Goal: Task Accomplishment & Management: Manage account settings

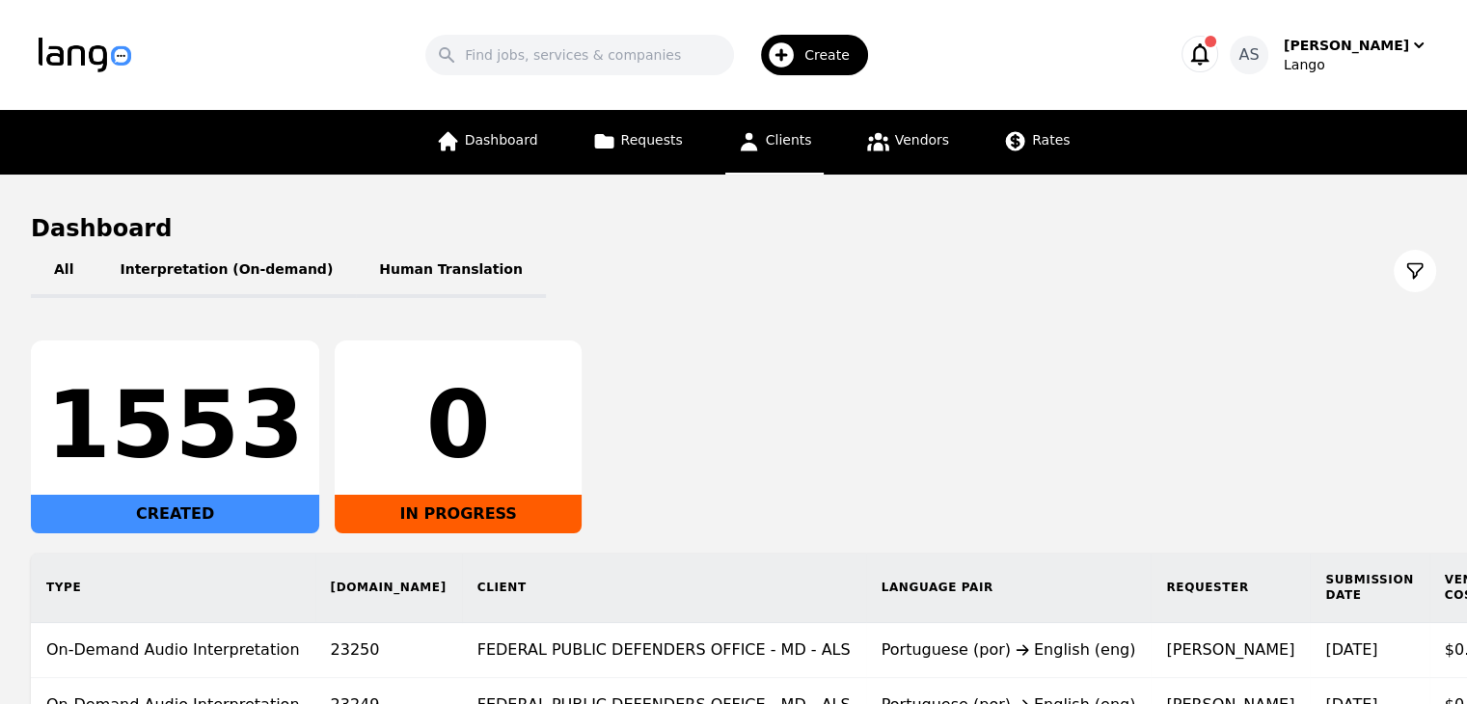
click at [802, 130] on link "Clients" at bounding box center [774, 142] width 98 height 65
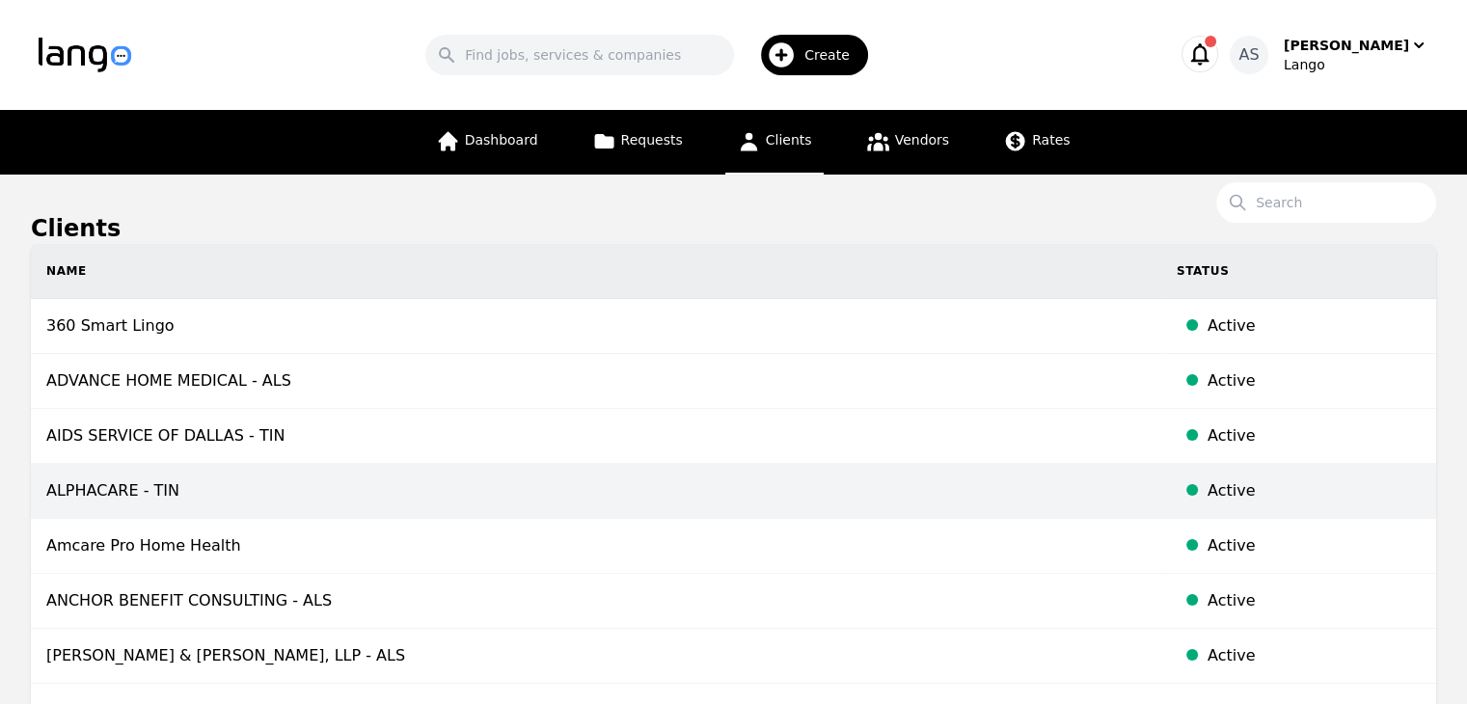
click at [369, 505] on td "ALPHACARE - TIN" at bounding box center [596, 491] width 1130 height 55
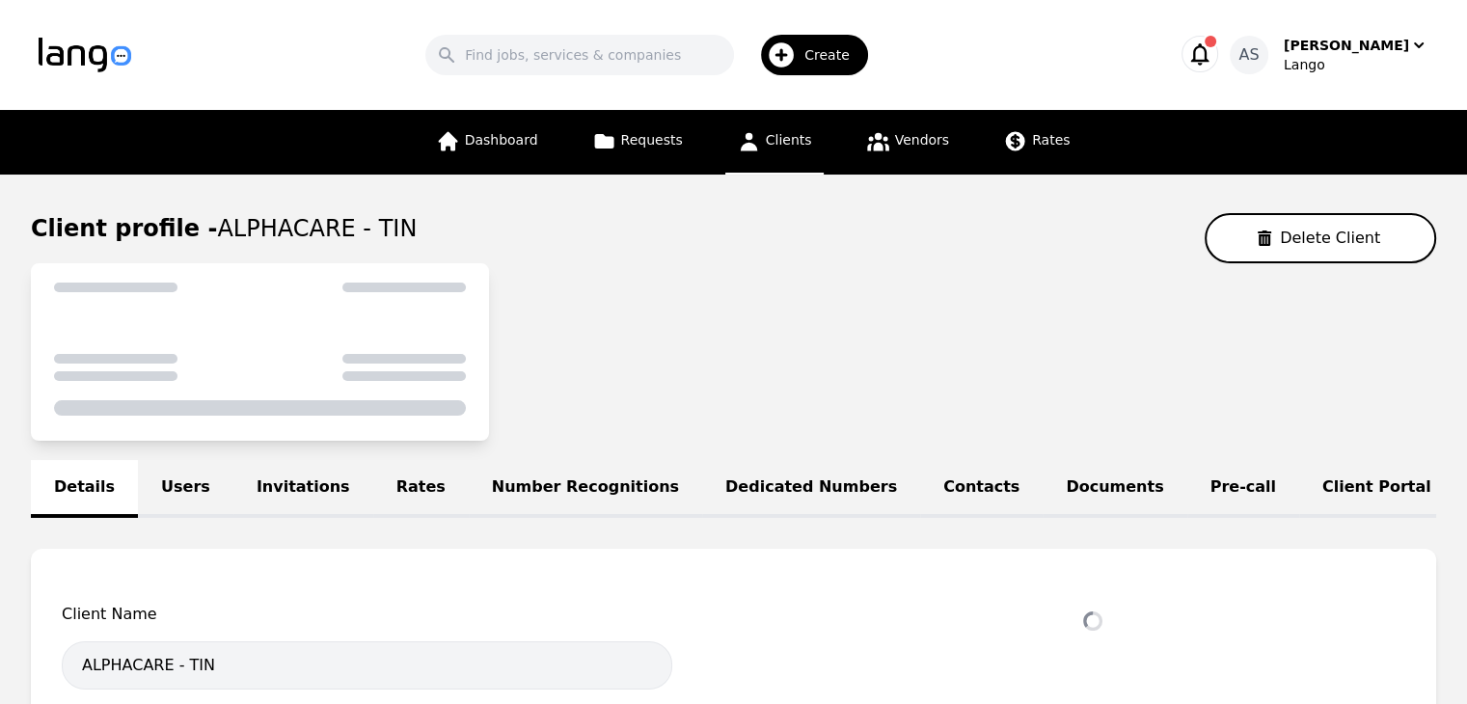
select select "active"
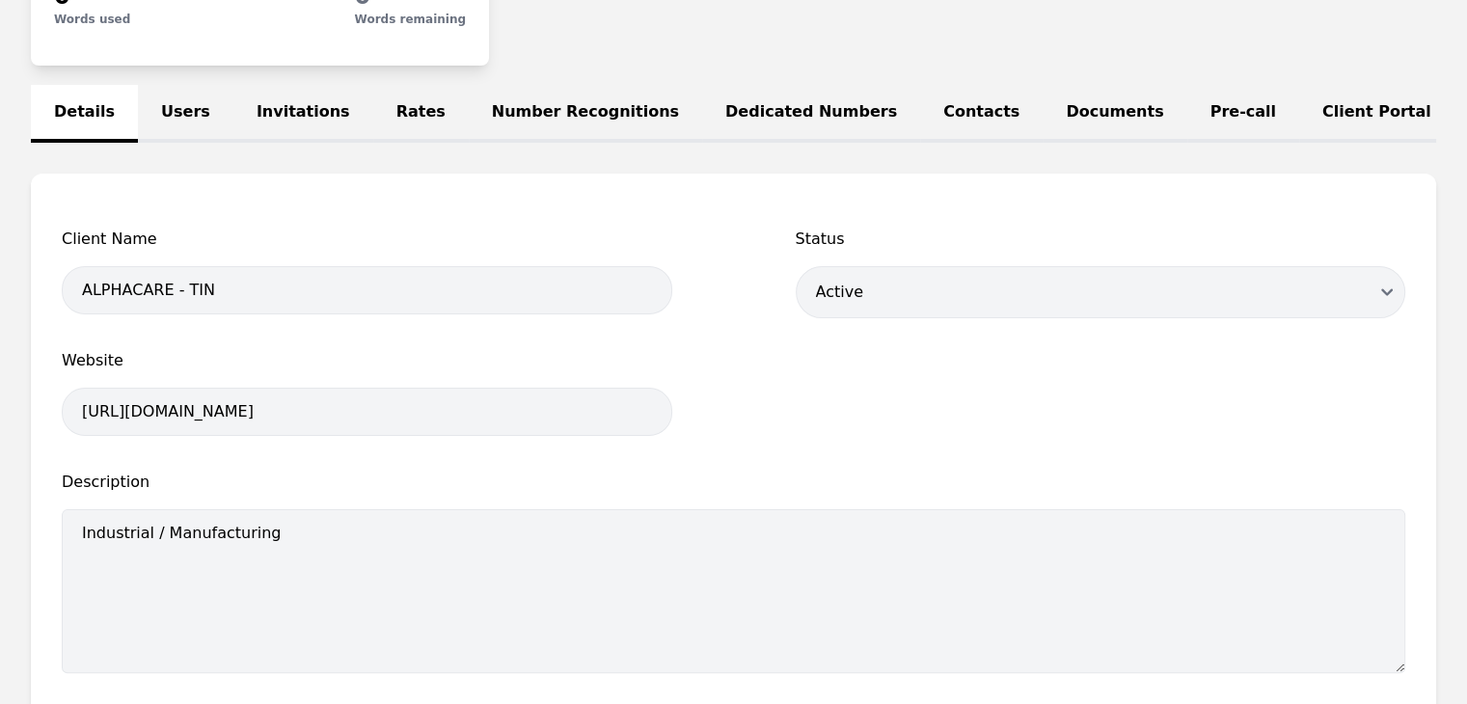
scroll to position [386, 0]
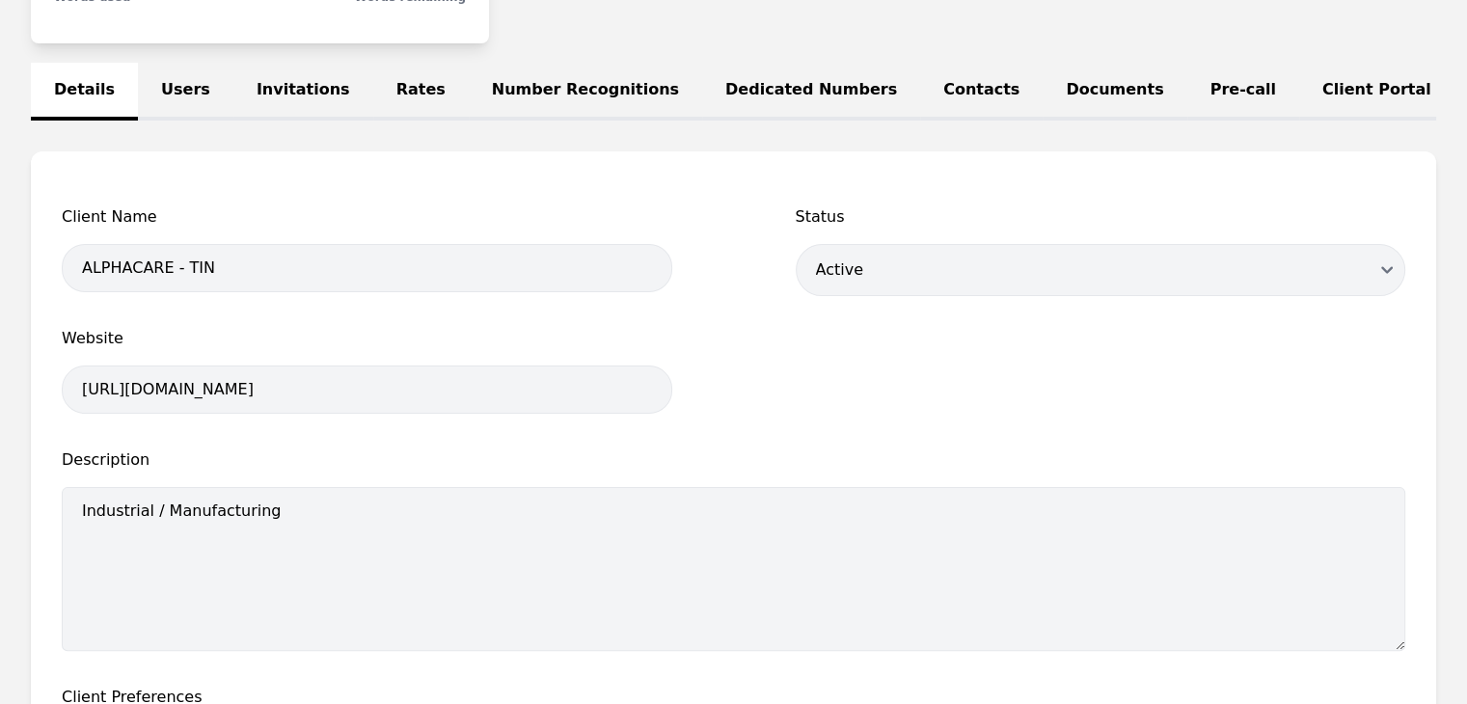
click at [201, 68] on link "Users" at bounding box center [185, 92] width 95 height 58
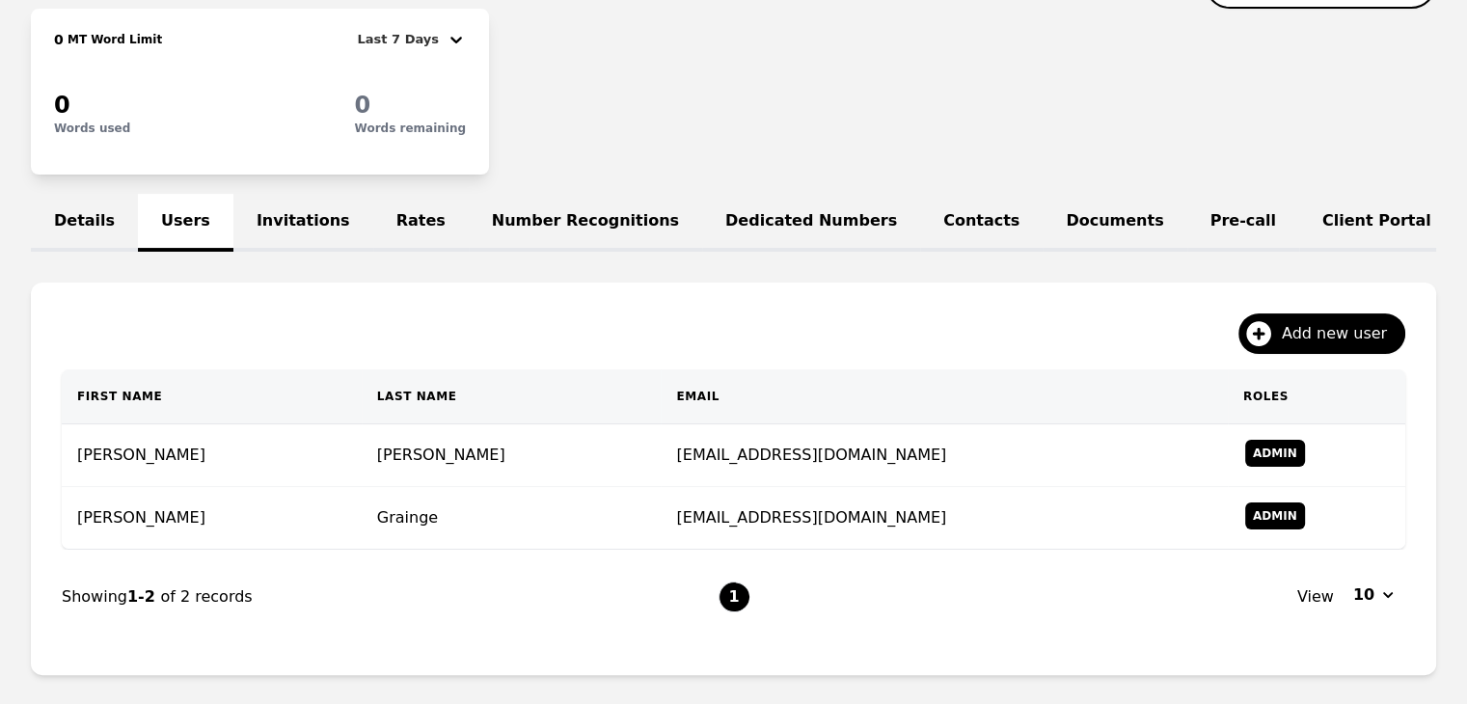
scroll to position [379, 0]
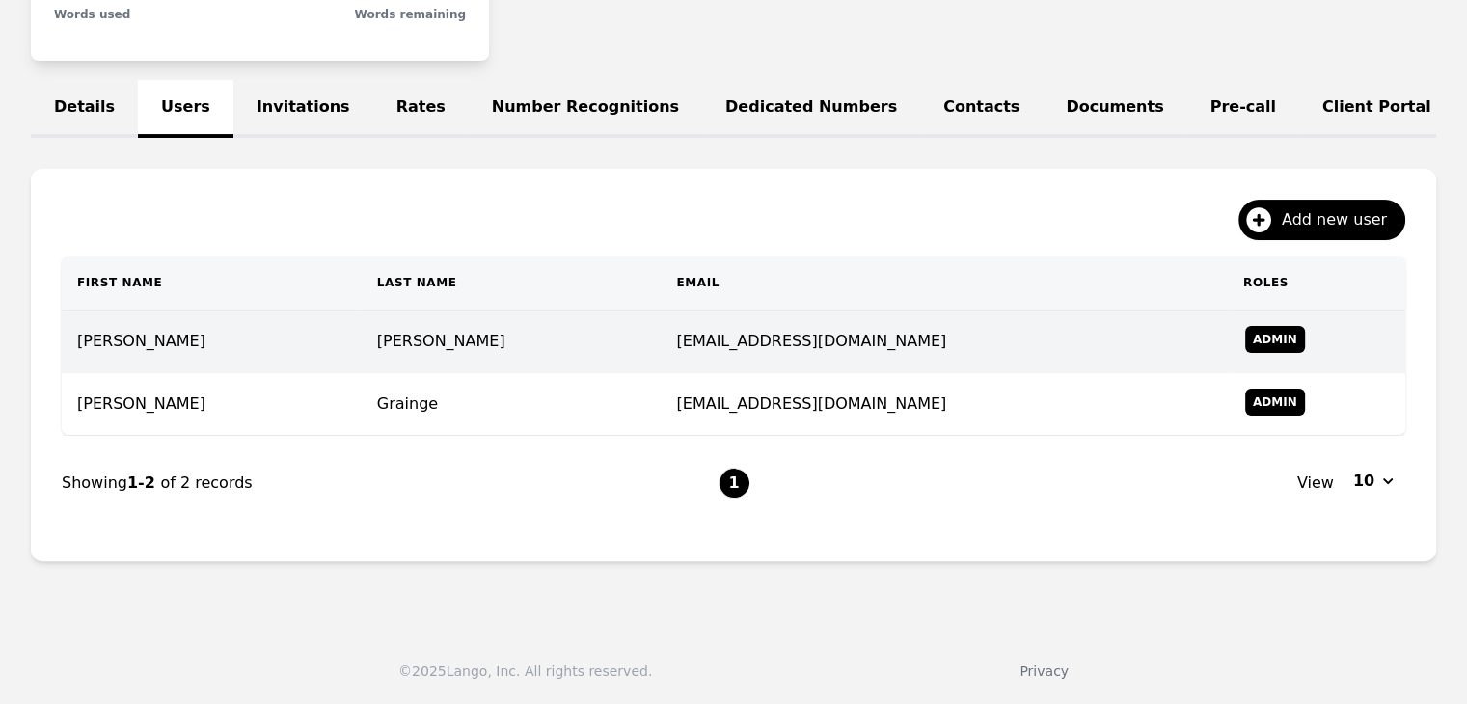
click at [362, 351] on td "[PERSON_NAME]" at bounding box center [512, 342] width 300 height 63
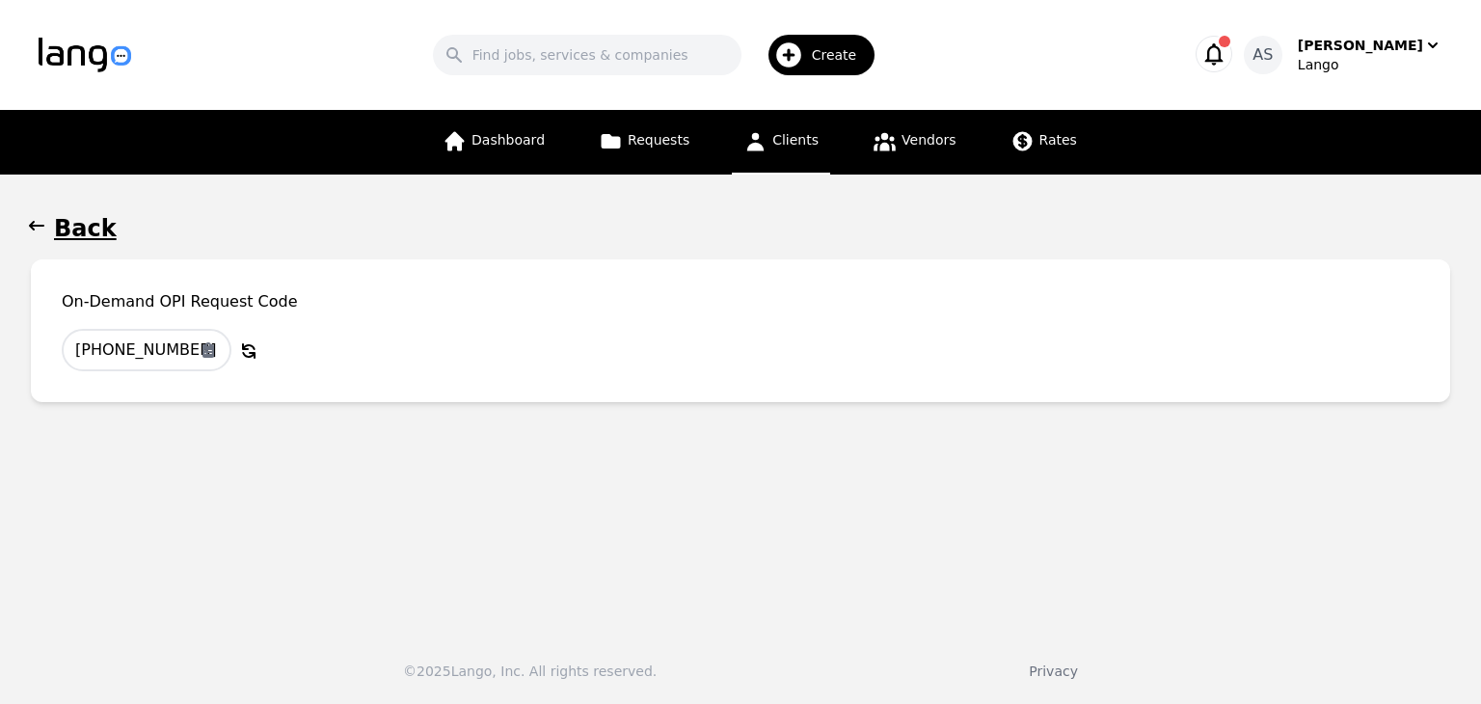
click at [32, 219] on icon "button" at bounding box center [36, 225] width 19 height 19
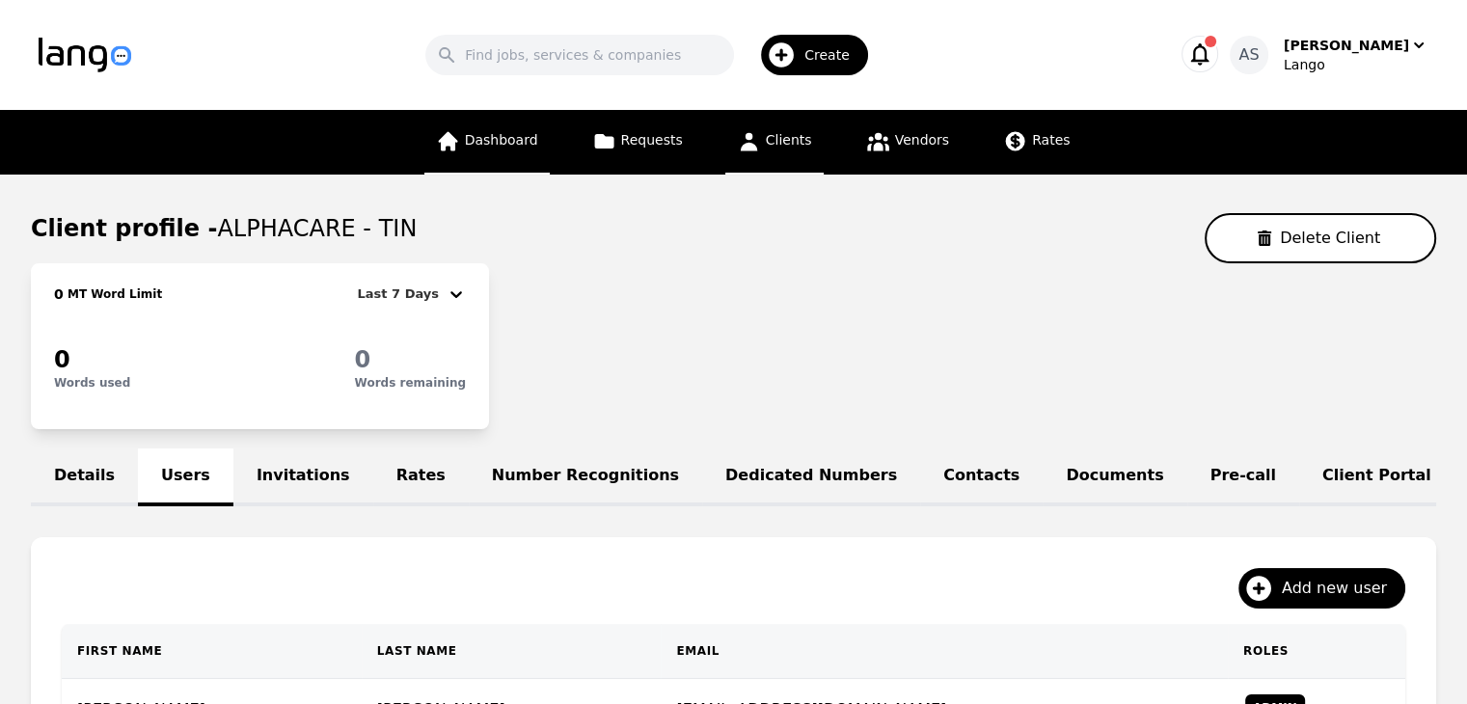
click at [480, 143] on span "Dashboard" at bounding box center [501, 139] width 73 height 15
